Goal: Task Accomplishment & Management: Manage account settings

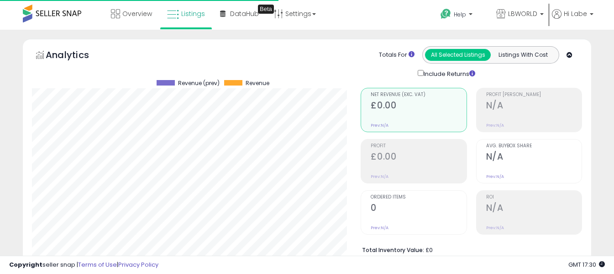
select select "**"
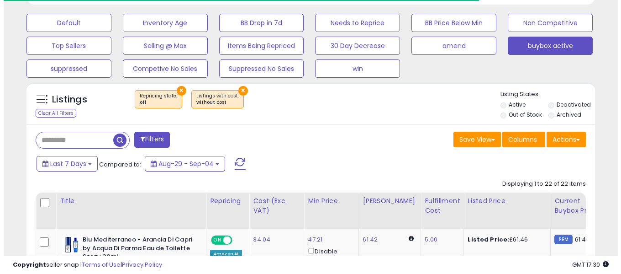
scroll to position [261, 0]
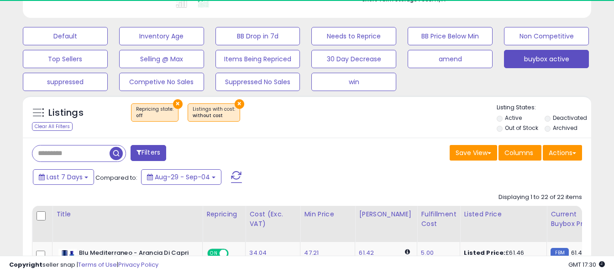
click at [239, 174] on span at bounding box center [236, 177] width 11 height 12
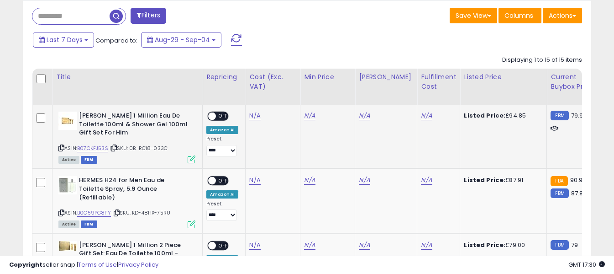
scroll to position [187, 329]
click at [62, 147] on icon at bounding box center [61, 147] width 6 height 5
drag, startPoint x: 255, startPoint y: 121, endPoint x: 255, endPoint y: 117, distance: 4.6
click at [255, 121] on td "N/A" at bounding box center [273, 137] width 55 height 64
click at [254, 115] on link "N/A" at bounding box center [254, 115] width 11 height 9
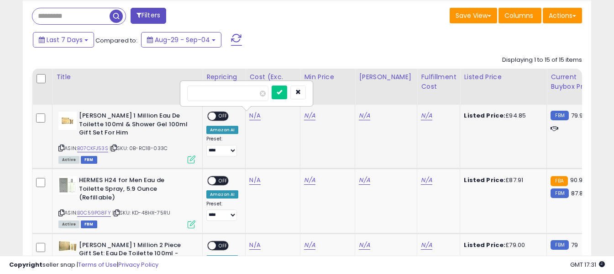
click at [252, 95] on input "number" at bounding box center [227, 93] width 81 height 16
type input "*****"
click at [282, 95] on icon "submit" at bounding box center [279, 91] width 5 height 5
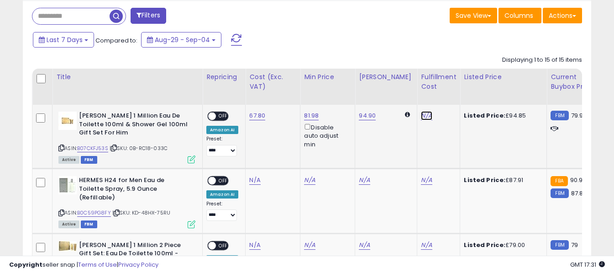
click at [423, 115] on link "N/A" at bounding box center [426, 115] width 11 height 9
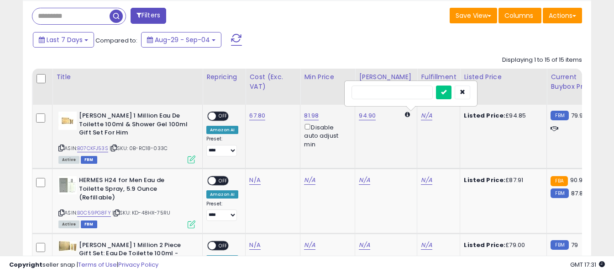
click at [404, 94] on input "text" at bounding box center [392, 92] width 81 height 14
type input "*"
click at [452, 95] on button "submit" at bounding box center [444, 92] width 16 height 14
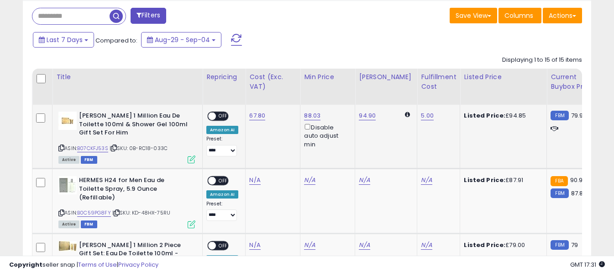
click at [218, 112] on div "ON OFF" at bounding box center [207, 116] width 21 height 8
click at [218, 113] on span "OFF" at bounding box center [223, 116] width 15 height 8
click at [63, 210] on icon at bounding box center [61, 212] width 6 height 5
click at [254, 182] on link "N/A" at bounding box center [254, 179] width 11 height 9
click at [247, 157] on input "number" at bounding box center [227, 158] width 81 height 16
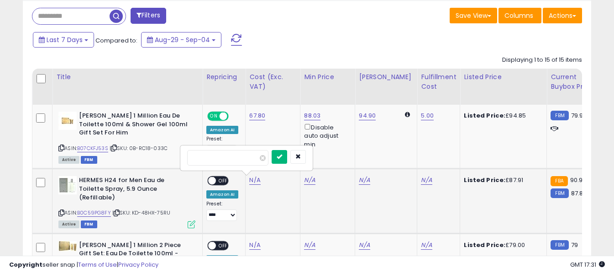
type input "*****"
click at [282, 158] on icon "submit" at bounding box center [279, 155] width 5 height 5
click at [421, 180] on link "N/A" at bounding box center [426, 179] width 11 height 9
click at [400, 156] on input "text" at bounding box center [392, 157] width 81 height 14
type input "*"
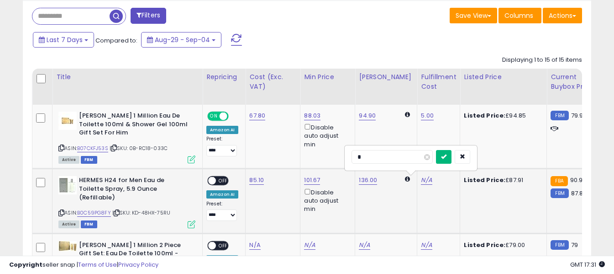
click at [447, 156] on icon "submit" at bounding box center [443, 155] width 5 height 5
click at [217, 178] on span "OFF" at bounding box center [223, 181] width 15 height 8
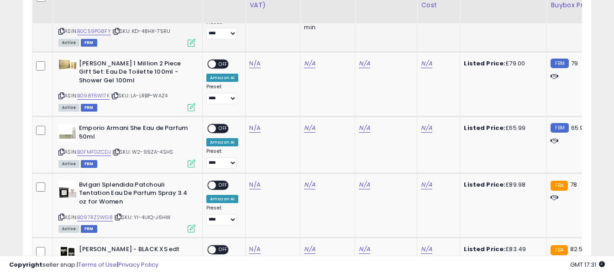
scroll to position [580, 0]
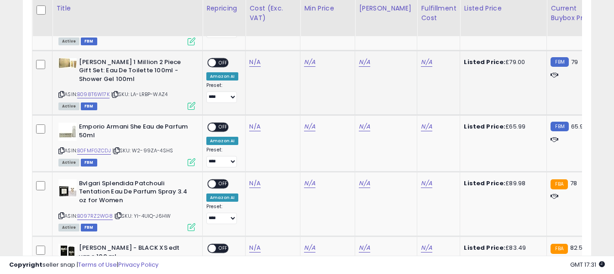
click at [59, 92] on icon at bounding box center [61, 94] width 6 height 5
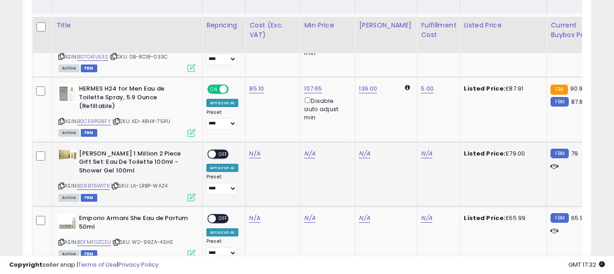
scroll to position [535, 0]
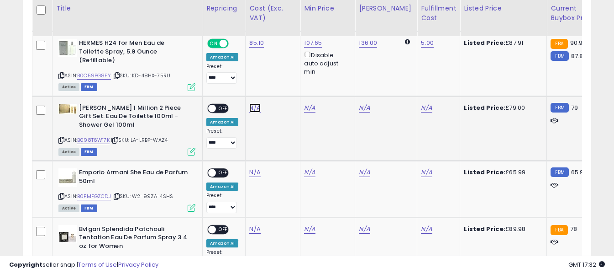
click at [256, 103] on link "N/A" at bounding box center [254, 107] width 11 height 9
click at [247, 78] on input "number" at bounding box center [227, 77] width 81 height 16
type input "*****"
click at [287, 77] on button "submit" at bounding box center [280, 76] width 16 height 14
click at [423, 103] on link "N/A" at bounding box center [426, 107] width 11 height 9
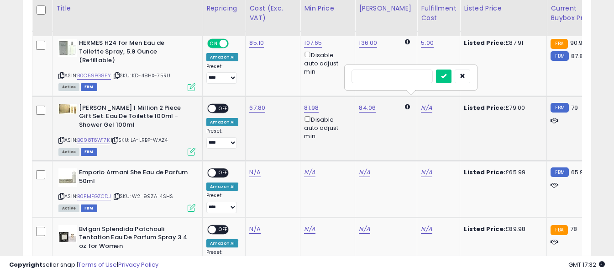
click at [393, 79] on input "text" at bounding box center [392, 76] width 81 height 14
type input "*"
click at [447, 76] on icon "submit" at bounding box center [443, 75] width 5 height 5
click at [224, 104] on span "OFF" at bounding box center [223, 108] width 15 height 8
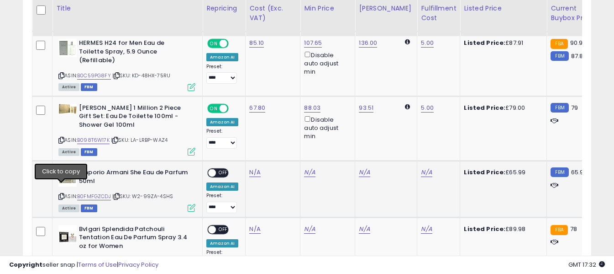
click at [59, 194] on icon at bounding box center [61, 196] width 6 height 5
click at [251, 168] on link "N/A" at bounding box center [254, 172] width 11 height 9
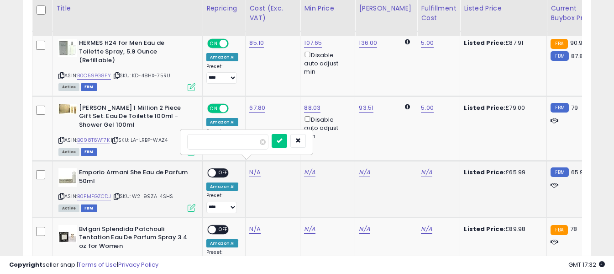
click at [248, 141] on input "number" at bounding box center [227, 142] width 81 height 16
type input "*****"
click at [287, 142] on button "submit" at bounding box center [280, 141] width 16 height 14
click at [423, 168] on link "N/A" at bounding box center [426, 172] width 11 height 9
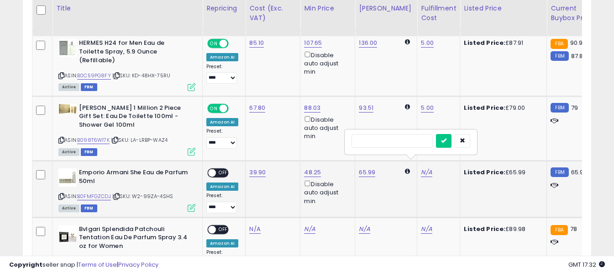
click at [413, 140] on input "text" at bounding box center [392, 141] width 81 height 14
type input "*"
click at [447, 142] on icon "submit" at bounding box center [443, 139] width 5 height 5
click at [218, 169] on span "OFF" at bounding box center [223, 173] width 15 height 8
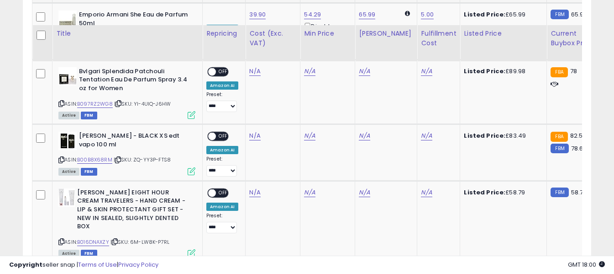
scroll to position [672, 0]
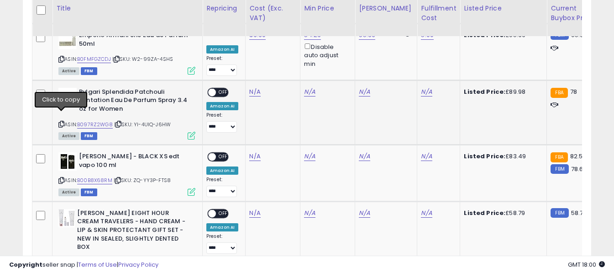
click at [62, 121] on icon at bounding box center [61, 123] width 6 height 5
click at [64, 121] on icon at bounding box center [61, 123] width 6 height 5
click at [253, 87] on link "N/A" at bounding box center [254, 91] width 11 height 9
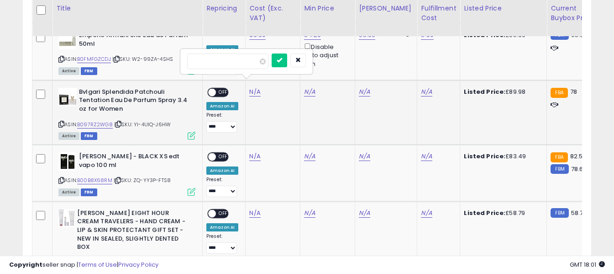
click at [249, 63] on input "number" at bounding box center [227, 61] width 81 height 16
type input "*****"
click at [282, 60] on icon "submit" at bounding box center [279, 59] width 5 height 5
click at [421, 87] on link "N/A" at bounding box center [426, 91] width 11 height 9
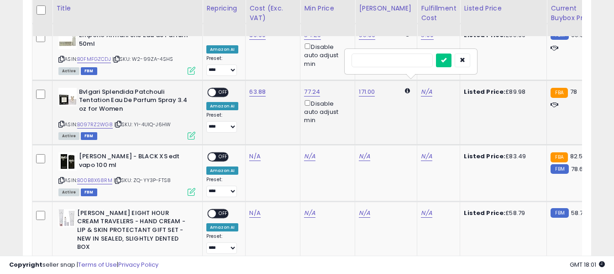
click at [409, 54] on input "text" at bounding box center [392, 60] width 81 height 14
type input "*"
click at [447, 61] on icon "submit" at bounding box center [443, 59] width 5 height 5
click at [226, 88] on span "OFF" at bounding box center [223, 92] width 15 height 8
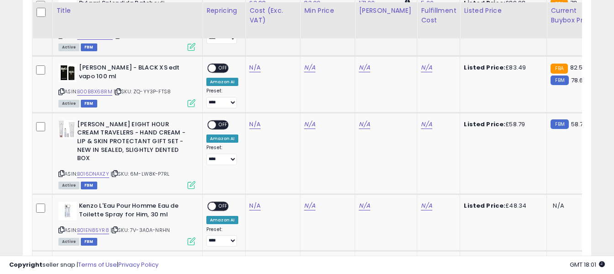
scroll to position [763, 0]
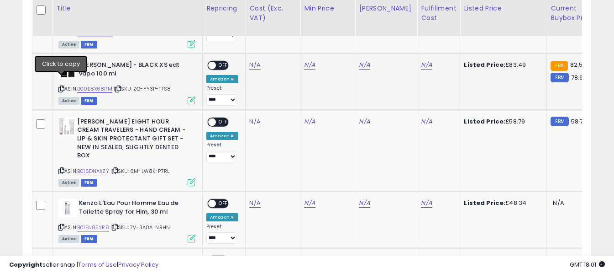
click at [61, 86] on icon at bounding box center [61, 88] width 6 height 5
click at [257, 60] on link "N/A" at bounding box center [254, 64] width 11 height 9
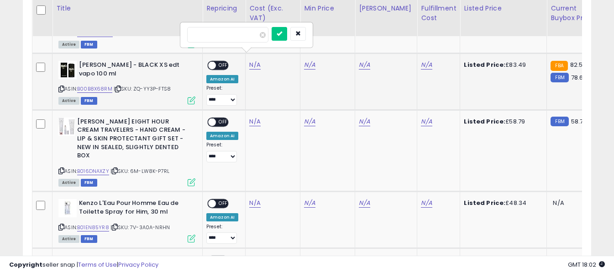
click at [249, 35] on input "number" at bounding box center [227, 35] width 81 height 16
type input "*****"
click at [287, 32] on button "submit" at bounding box center [280, 34] width 16 height 14
click at [422, 60] on link "N/A" at bounding box center [426, 64] width 11 height 9
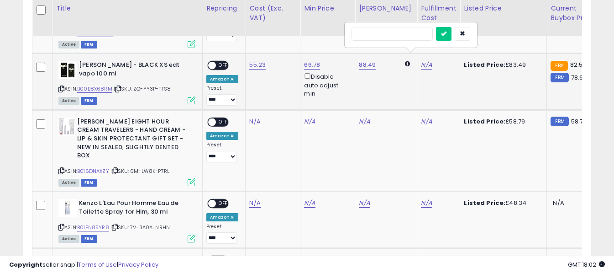
click at [397, 34] on input "text" at bounding box center [392, 34] width 81 height 14
type input "*"
click at [447, 31] on icon "submit" at bounding box center [443, 33] width 5 height 5
click at [218, 62] on span "OFF" at bounding box center [223, 66] width 15 height 8
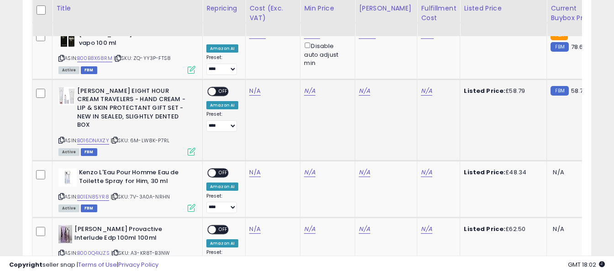
scroll to position [809, 0]
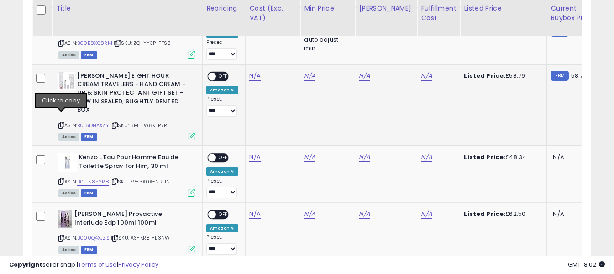
click at [61, 122] on icon at bounding box center [61, 124] width 6 height 5
click at [254, 71] on link "N/A" at bounding box center [254, 75] width 11 height 9
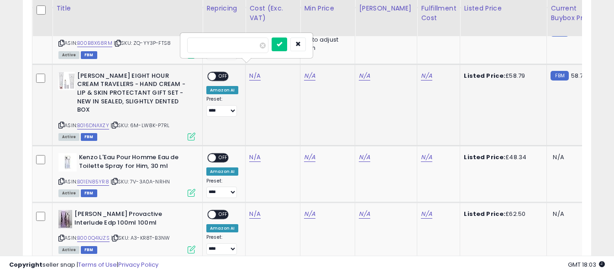
click at [247, 47] on input "number" at bounding box center [227, 45] width 81 height 16
type input "*****"
click at [287, 44] on button "submit" at bounding box center [280, 44] width 16 height 14
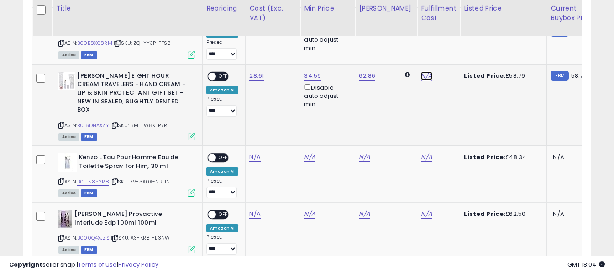
click at [421, 71] on link "N/A" at bounding box center [426, 75] width 11 height 9
click at [408, 46] on input "text" at bounding box center [392, 44] width 81 height 14
type input "*"
click at [447, 43] on icon "submit" at bounding box center [443, 43] width 5 height 5
click at [217, 73] on div "ON OFF" at bounding box center [207, 77] width 21 height 8
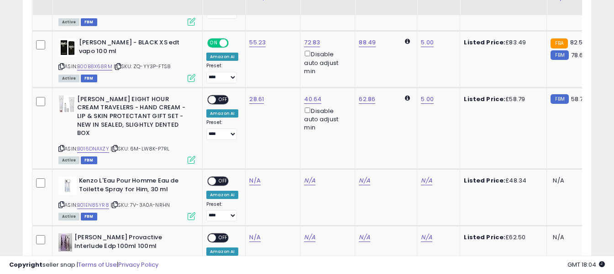
scroll to position [763, 0]
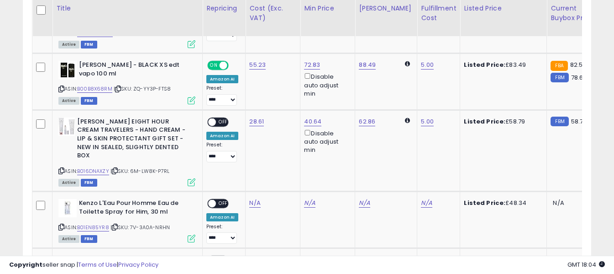
click at [214, 118] on span at bounding box center [212, 122] width 8 height 8
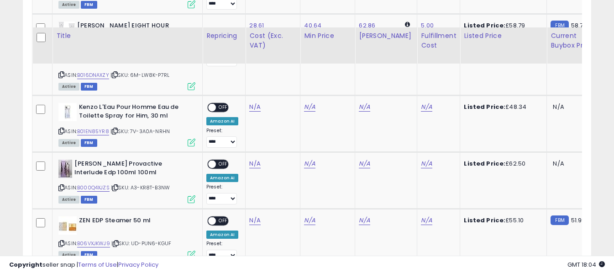
scroll to position [900, 0]
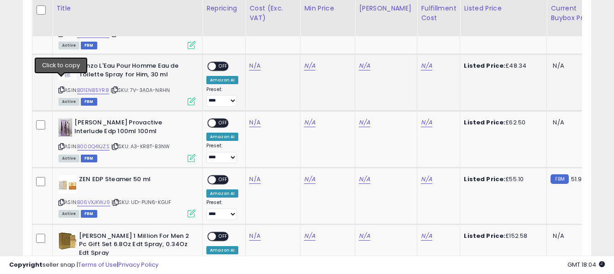
click at [63, 87] on icon at bounding box center [61, 89] width 6 height 5
click at [253, 61] on link "N/A" at bounding box center [254, 65] width 11 height 9
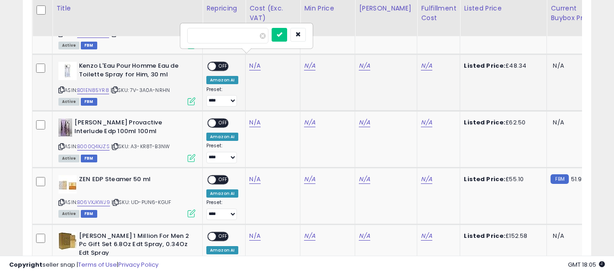
click at [252, 43] on input "number" at bounding box center [227, 36] width 81 height 16
type input "*****"
click at [282, 34] on icon "submit" at bounding box center [279, 34] width 5 height 5
click at [421, 61] on link "N/A" at bounding box center [426, 65] width 11 height 9
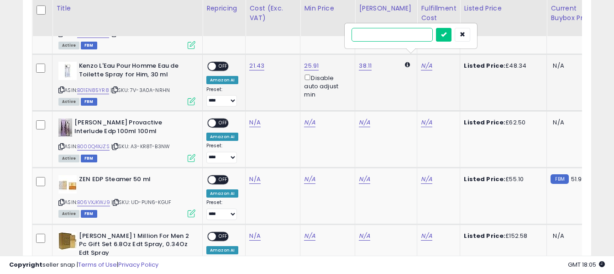
click at [393, 33] on input "text" at bounding box center [392, 35] width 81 height 14
type input "*"
click at [447, 33] on icon "submit" at bounding box center [443, 34] width 5 height 5
click at [222, 63] on span "OFF" at bounding box center [223, 67] width 15 height 8
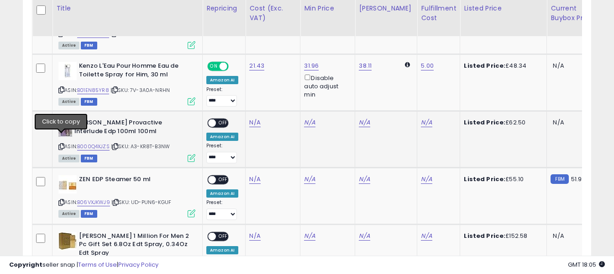
click at [61, 144] on icon at bounding box center [61, 146] width 6 height 5
click at [252, 118] on link "N/A" at bounding box center [254, 122] width 11 height 9
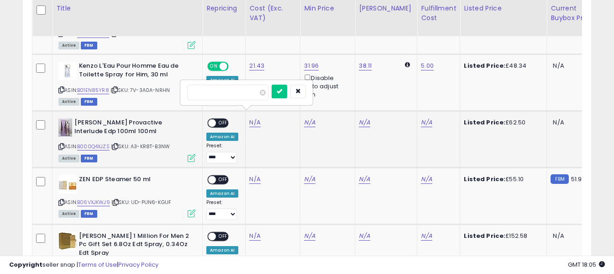
click at [245, 89] on input "number" at bounding box center [227, 92] width 81 height 16
type input "*****"
click at [287, 87] on button "submit" at bounding box center [280, 91] width 16 height 14
click at [421, 118] on link "N/A" at bounding box center [426, 122] width 11 height 9
click at [391, 91] on input "text" at bounding box center [392, 91] width 81 height 14
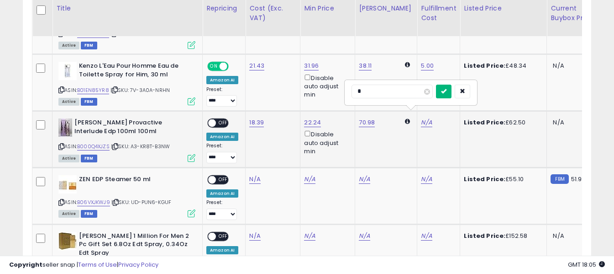
type input "*"
click at [447, 91] on icon "submit" at bounding box center [443, 90] width 5 height 5
click at [223, 119] on span "OFF" at bounding box center [223, 123] width 15 height 8
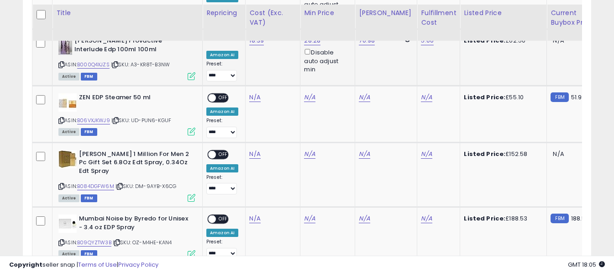
scroll to position [991, 0]
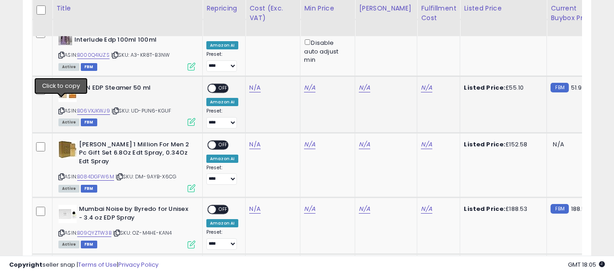
click at [59, 108] on icon at bounding box center [61, 110] width 6 height 5
click at [63, 108] on icon at bounding box center [61, 110] width 6 height 5
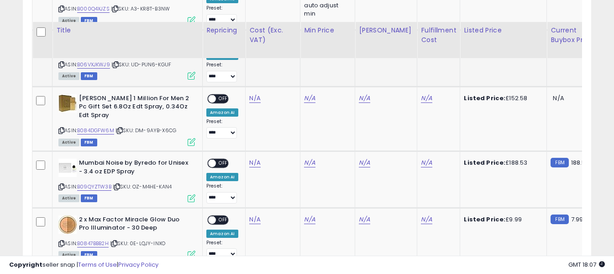
scroll to position [1083, 0]
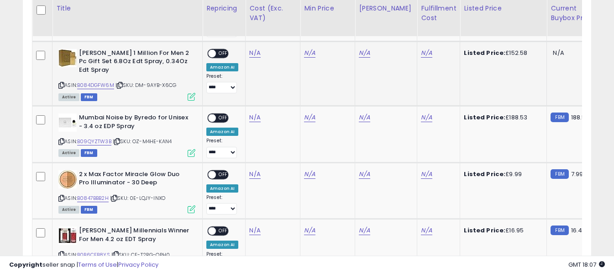
click at [63, 83] on icon at bounding box center [61, 85] width 6 height 5
click at [251, 48] on link "N/A" at bounding box center [254, 52] width 11 height 9
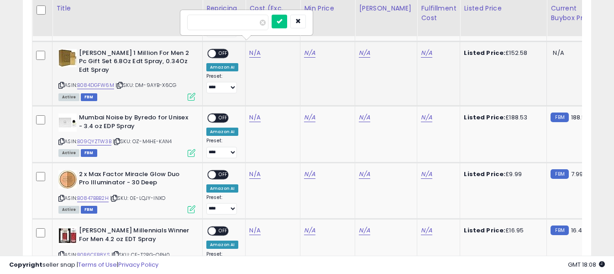
click at [246, 24] on input "number" at bounding box center [227, 23] width 81 height 16
type input "******"
click at [287, 26] on button "submit" at bounding box center [280, 22] width 16 height 14
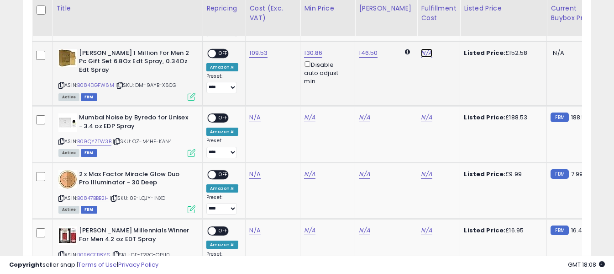
click at [421, 48] on link "N/A" at bounding box center [426, 52] width 11 height 9
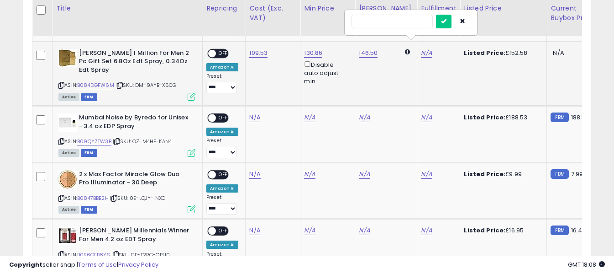
click at [392, 20] on input "text" at bounding box center [392, 22] width 81 height 14
type input "*"
click at [447, 19] on icon "submit" at bounding box center [443, 20] width 5 height 5
click at [221, 49] on span "OFF" at bounding box center [223, 53] width 15 height 8
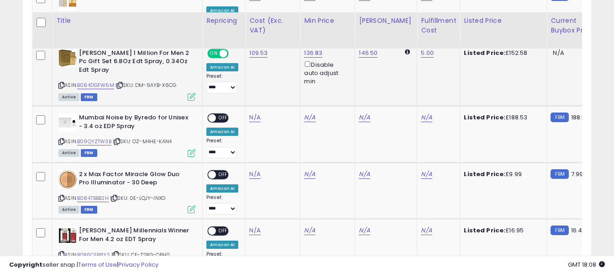
scroll to position [1128, 0]
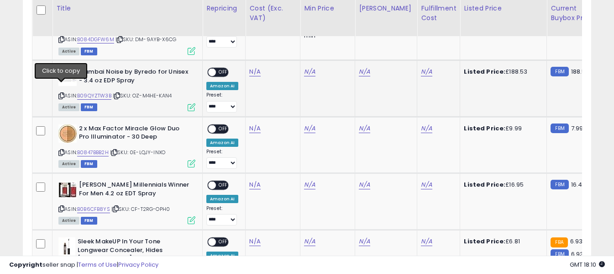
click at [61, 93] on icon at bounding box center [61, 95] width 6 height 5
click at [256, 67] on link "N/A" at bounding box center [254, 71] width 11 height 9
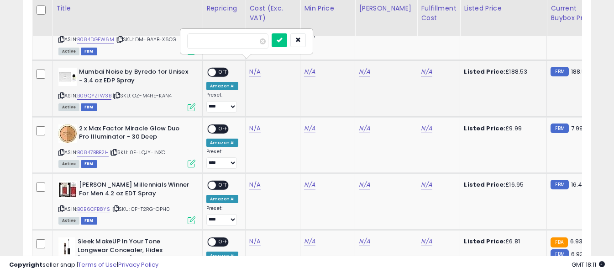
click at [244, 39] on input "number" at bounding box center [227, 41] width 81 height 16
type input "******"
click at [282, 41] on icon "submit" at bounding box center [279, 39] width 5 height 5
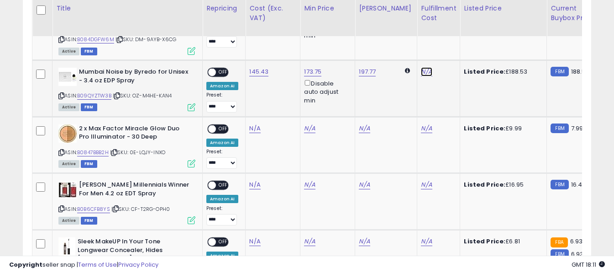
click at [421, 67] on link "N/A" at bounding box center [426, 71] width 11 height 9
click at [410, 40] on input "text" at bounding box center [392, 40] width 81 height 14
type input "*"
click at [452, 40] on button "submit" at bounding box center [444, 40] width 16 height 14
click at [220, 68] on span "OFF" at bounding box center [223, 72] width 15 height 8
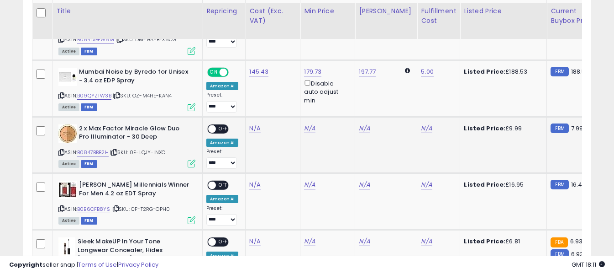
scroll to position [1174, 0]
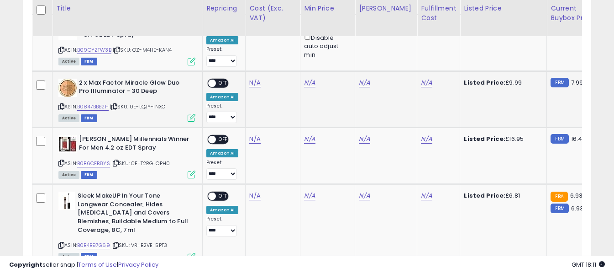
click at [61, 104] on icon at bounding box center [61, 106] width 6 height 5
click at [59, 104] on icon at bounding box center [61, 106] width 6 height 5
click at [251, 78] on link "N/A" at bounding box center [254, 82] width 11 height 9
click at [248, 56] on input "number" at bounding box center [227, 52] width 81 height 16
type input "****"
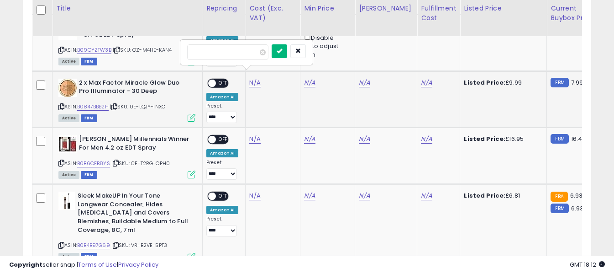
click at [282, 51] on icon "submit" at bounding box center [279, 50] width 5 height 5
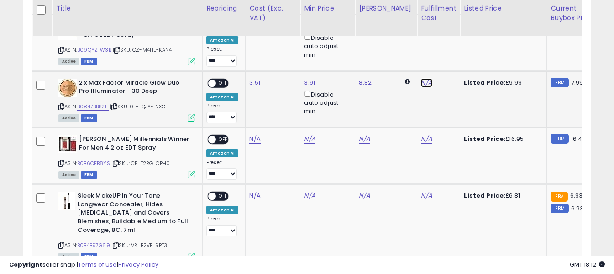
click at [421, 78] on link "N/A" at bounding box center [426, 82] width 11 height 9
click at [416, 50] on input "text" at bounding box center [392, 51] width 81 height 14
type input "*"
click at [452, 52] on button "submit" at bounding box center [444, 51] width 16 height 14
click at [223, 78] on div "ON OFF" at bounding box center [217, 83] width 21 height 10
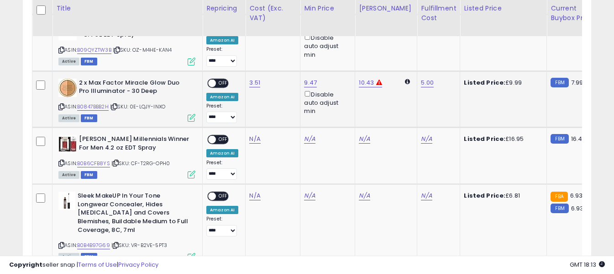
click at [217, 79] on span "OFF" at bounding box center [223, 83] width 15 height 8
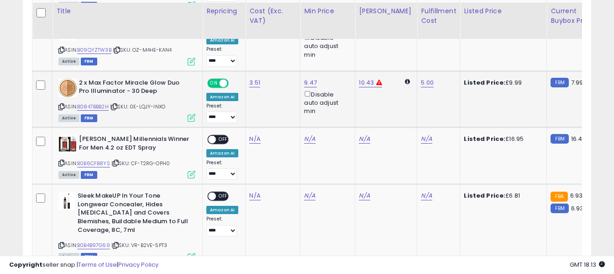
scroll to position [1220, 0]
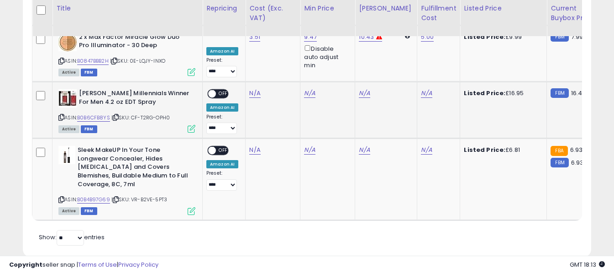
click at [61, 115] on icon at bounding box center [61, 117] width 6 height 5
click at [253, 89] on link "N/A" at bounding box center [254, 93] width 11 height 9
click at [250, 64] on input "number" at bounding box center [227, 63] width 81 height 16
type input "*****"
click at [287, 57] on button "submit" at bounding box center [280, 62] width 16 height 14
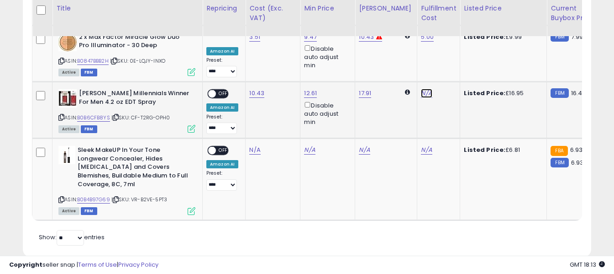
click at [421, 89] on link "N/A" at bounding box center [426, 93] width 11 height 9
click at [402, 61] on input "text" at bounding box center [392, 62] width 81 height 14
type input "*"
click at [447, 62] on icon "submit" at bounding box center [443, 61] width 5 height 5
click at [222, 90] on span "OFF" at bounding box center [223, 94] width 15 height 8
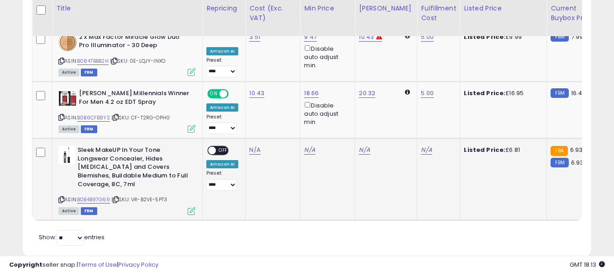
click at [61, 197] on icon at bounding box center [61, 199] width 6 height 5
click at [250, 145] on link "N/A" at bounding box center [254, 149] width 11 height 9
click at [247, 124] on input "number" at bounding box center [227, 120] width 81 height 16
type input "****"
click at [287, 115] on button "submit" at bounding box center [280, 119] width 16 height 14
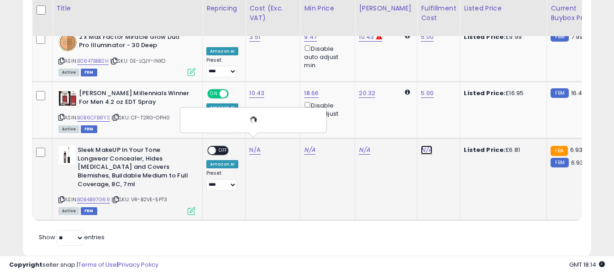
click at [421, 145] on link "N/A" at bounding box center [426, 149] width 11 height 9
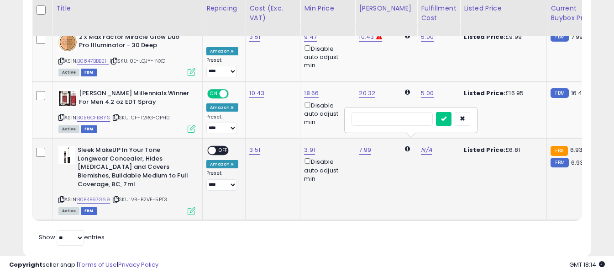
click at [394, 120] on input "text" at bounding box center [392, 119] width 81 height 14
type input "*"
click at [447, 119] on icon "submit" at bounding box center [443, 118] width 5 height 5
drag, startPoint x: 225, startPoint y: 144, endPoint x: 231, endPoint y: 142, distance: 6.6
click at [225, 147] on span "OFF" at bounding box center [223, 151] width 15 height 8
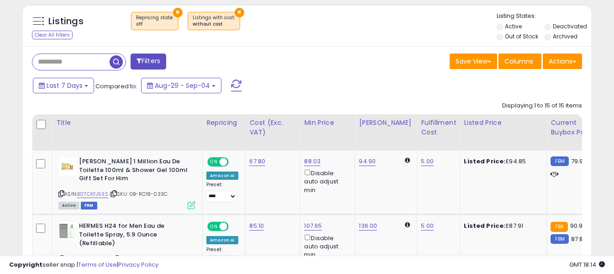
click at [238, 85] on span at bounding box center [236, 85] width 11 height 12
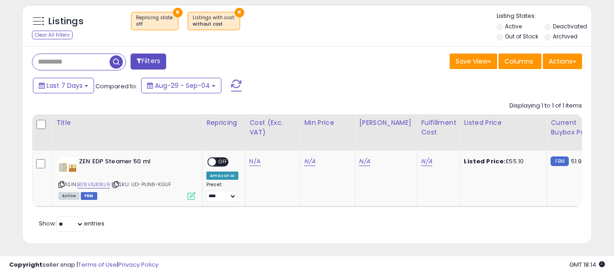
scroll to position [261, 0]
